Goal: Complete application form: Complete application form

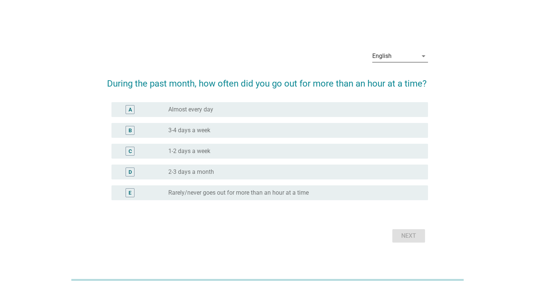
click at [408, 56] on div "English" at bounding box center [394, 56] width 45 height 12
click at [396, 79] on div "Bahasa Indonesia" at bounding box center [401, 79] width 47 height 9
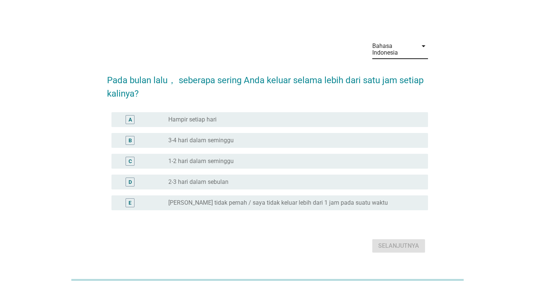
click at [238, 120] on div "radio_button_unchecked Hampir setiap hari" at bounding box center [292, 119] width 248 height 7
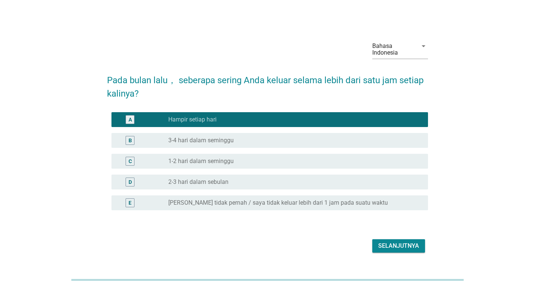
click at [262, 143] on div "radio_button_unchecked 3-4 hari dalam seminggu" at bounding box center [292, 140] width 248 height 7
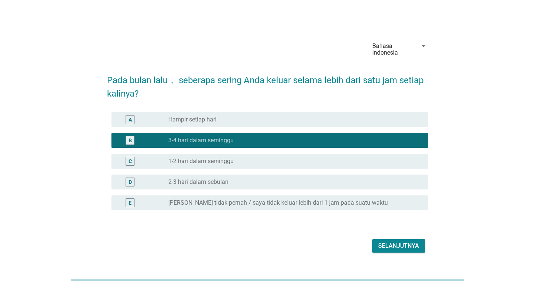
click at [396, 246] on div "Selanjutnya" at bounding box center [398, 245] width 41 height 9
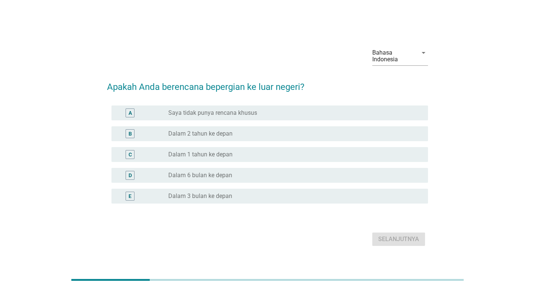
click at [256, 160] on div "C radio_button_unchecked Dalam 1 tahun ke depan" at bounding box center [269, 154] width 316 height 15
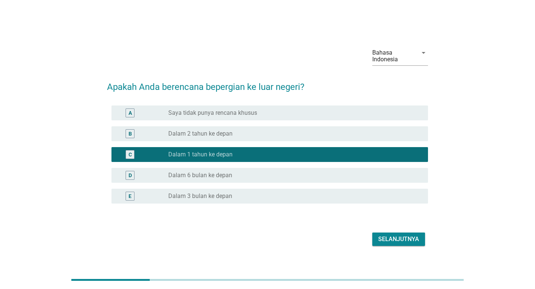
click at [387, 237] on div "Selanjutnya" at bounding box center [398, 239] width 41 height 9
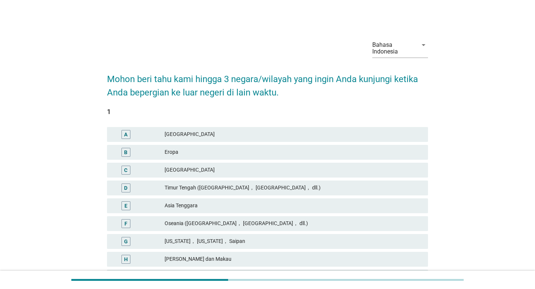
click at [204, 153] on div "Eropa" at bounding box center [292, 152] width 257 height 9
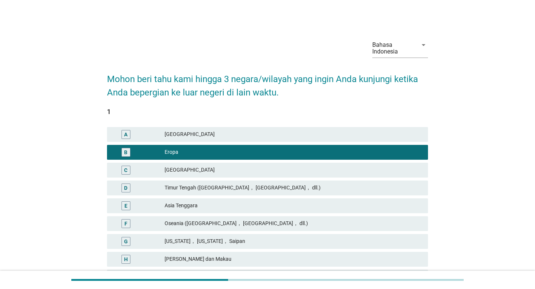
click at [204, 153] on div "Eropa" at bounding box center [292, 152] width 257 height 9
click at [189, 203] on div "Asia Tenggara" at bounding box center [292, 205] width 257 height 9
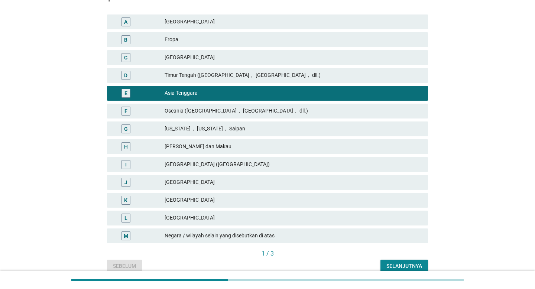
scroll to position [113, 0]
click at [197, 201] on div "[GEOGRAPHIC_DATA]" at bounding box center [292, 199] width 257 height 9
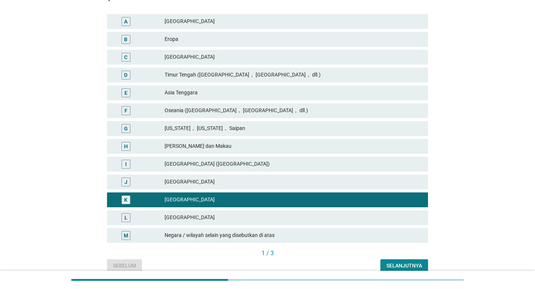
click at [197, 213] on div "[GEOGRAPHIC_DATA]" at bounding box center [292, 217] width 257 height 9
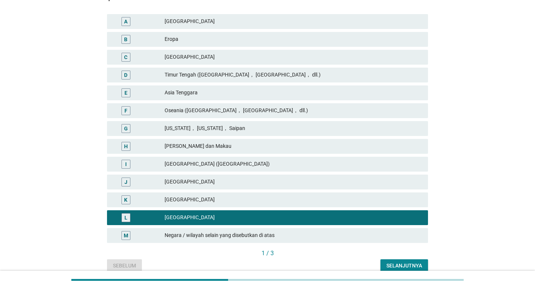
click at [219, 206] on div "K [GEOGRAPHIC_DATA]" at bounding box center [267, 199] width 321 height 15
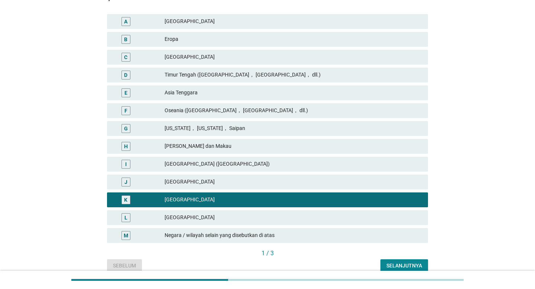
click at [395, 265] on div "Selanjutnya" at bounding box center [404, 266] width 36 height 8
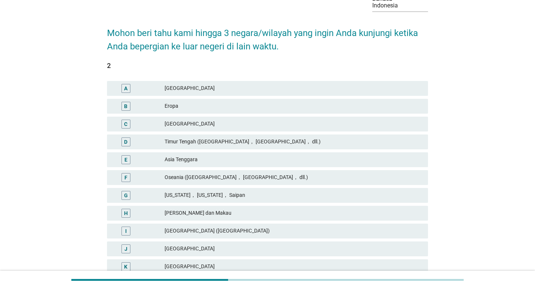
scroll to position [56, 0]
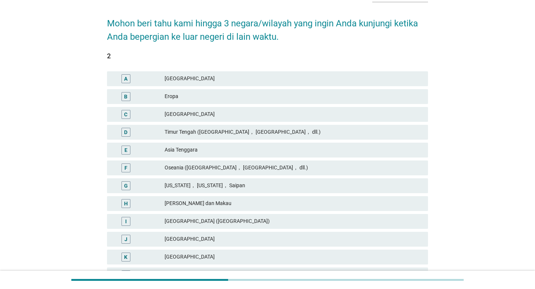
click at [177, 257] on div "[GEOGRAPHIC_DATA]" at bounding box center [292, 256] width 257 height 9
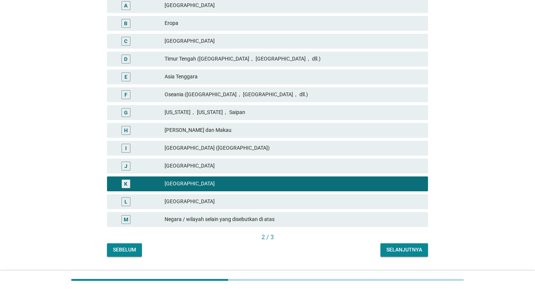
scroll to position [132, 0]
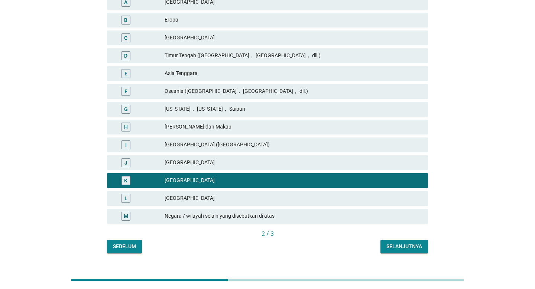
click at [399, 244] on div "Selanjutnya" at bounding box center [404, 246] width 36 height 8
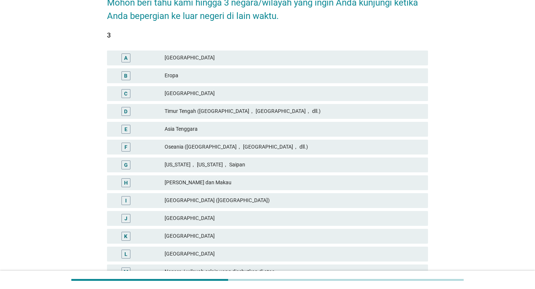
scroll to position [76, 0]
click at [184, 78] on div "Eropa" at bounding box center [292, 76] width 257 height 9
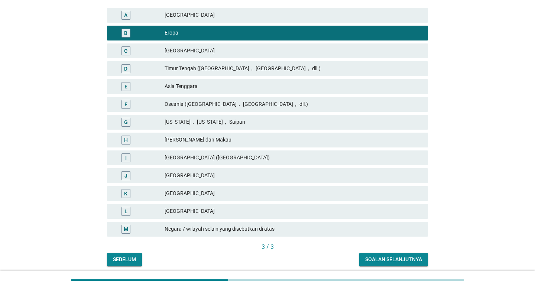
scroll to position [147, 0]
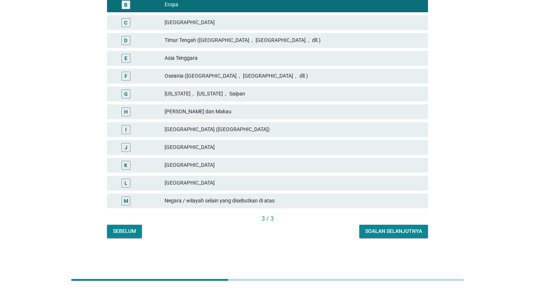
click at [397, 232] on div "Soalan selanjutnya" at bounding box center [393, 231] width 57 height 8
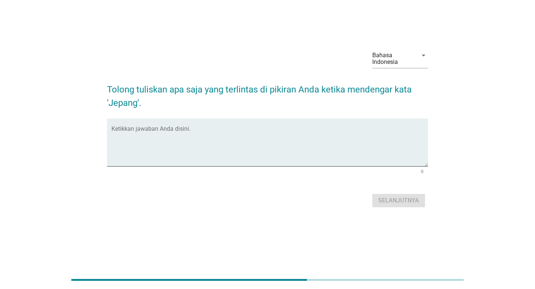
scroll to position [0, 0]
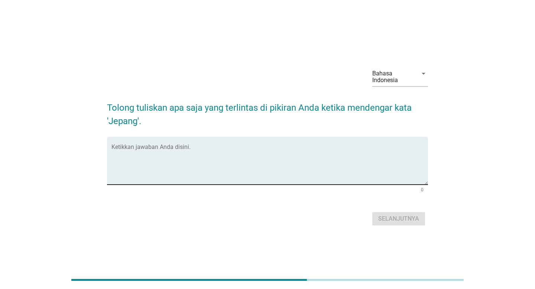
click at [220, 166] on textarea "Ketikkan jawaban Anda disini." at bounding box center [269, 165] width 316 height 39
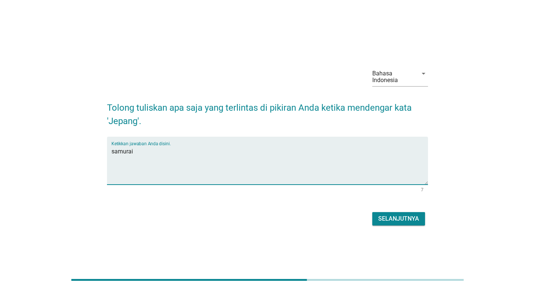
type textarea "samurai"
click at [399, 216] on div "Selanjutnya" at bounding box center [398, 218] width 41 height 9
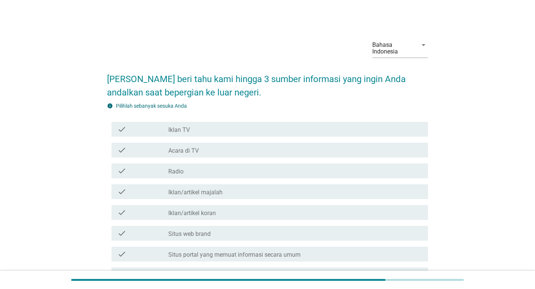
click at [208, 192] on label "Iklan/artikel majalah" at bounding box center [195, 192] width 54 height 7
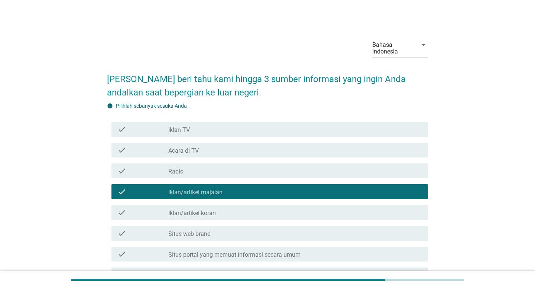
click at [205, 218] on div "check check_box_outline_blank Iklan/artikel koran" at bounding box center [269, 212] width 316 height 15
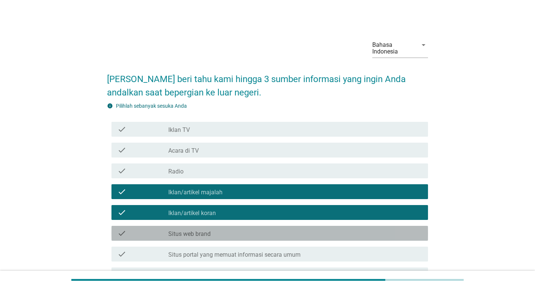
click at [206, 231] on label "Situs web brand" at bounding box center [189, 233] width 42 height 7
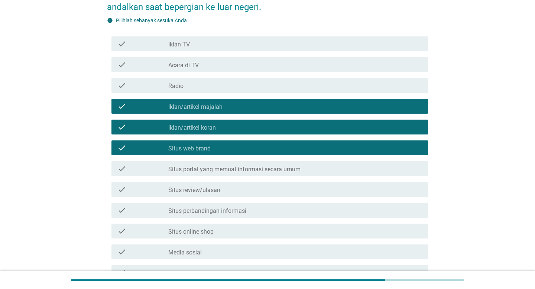
scroll to position [86, 0]
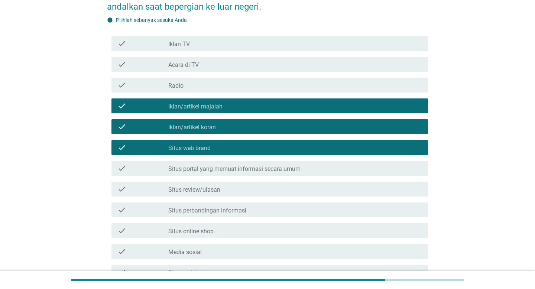
click at [224, 174] on div "check check_box_outline_blank Situs portal yang memuat informasi secara umum" at bounding box center [269, 168] width 316 height 15
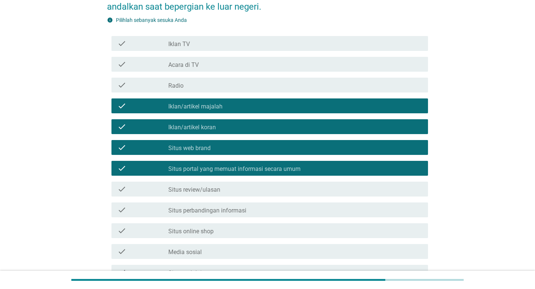
click at [222, 189] on div "check_box_outline_blank Situs review/ulasan" at bounding box center [295, 188] width 254 height 9
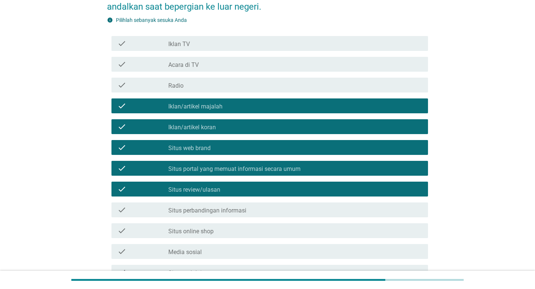
click at [223, 207] on label "Situs perbandingan informasi" at bounding box center [207, 210] width 78 height 7
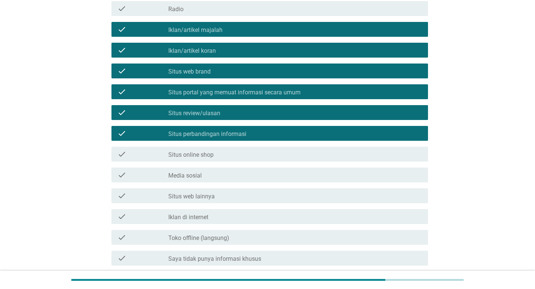
scroll to position [167, 0]
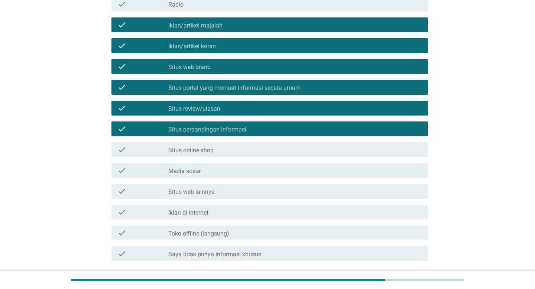
click at [242, 173] on div "check_box_outline_blank Media sosial" at bounding box center [295, 170] width 254 height 9
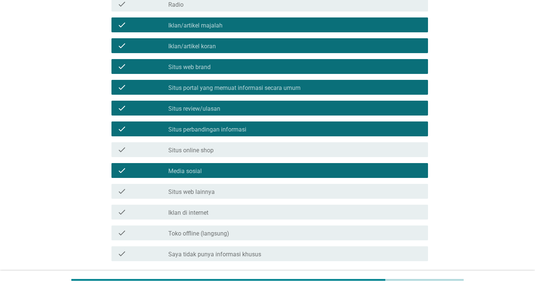
scroll to position [225, 0]
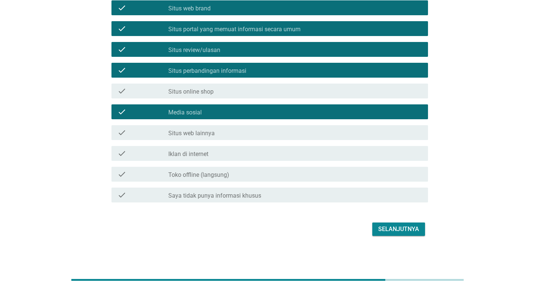
click at [391, 231] on div "Selanjutnya" at bounding box center [398, 229] width 41 height 9
